Goal: Find contact information: Find contact information

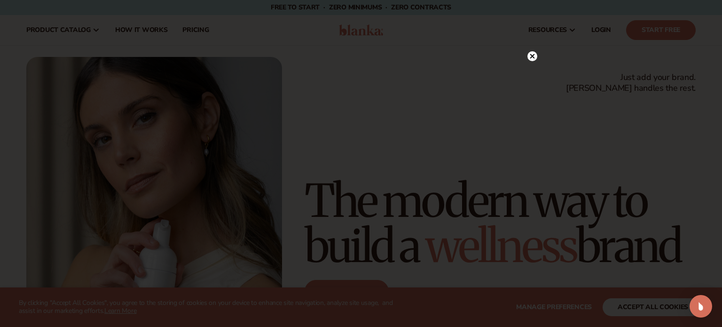
click at [533, 56] on icon at bounding box center [533, 56] width 5 height 5
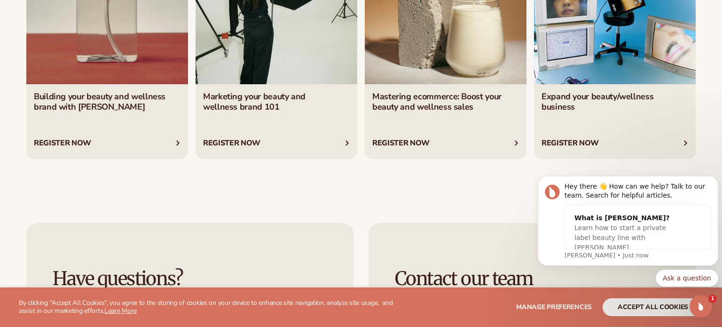
scroll to position [4255, 0]
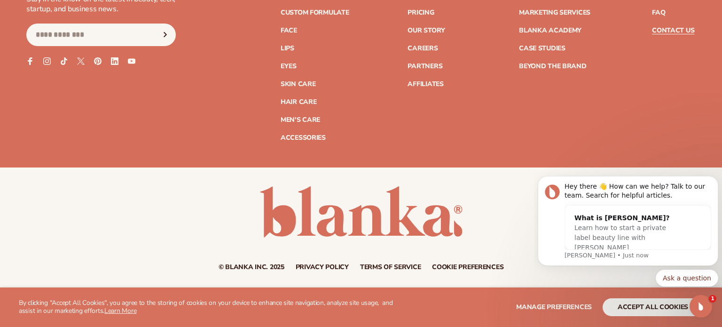
click at [667, 30] on link "Contact Us" at bounding box center [673, 30] width 42 height 7
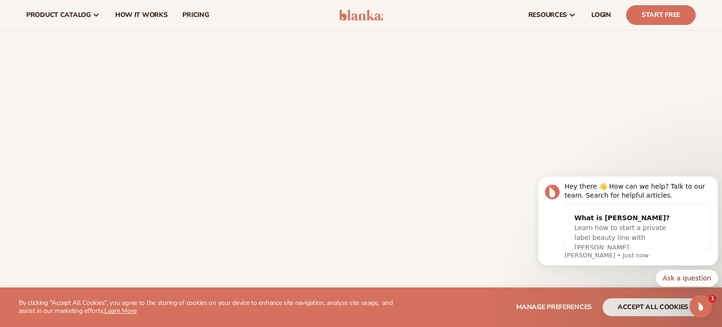
scroll to position [161, 0]
